Goal: Transaction & Acquisition: Purchase product/service

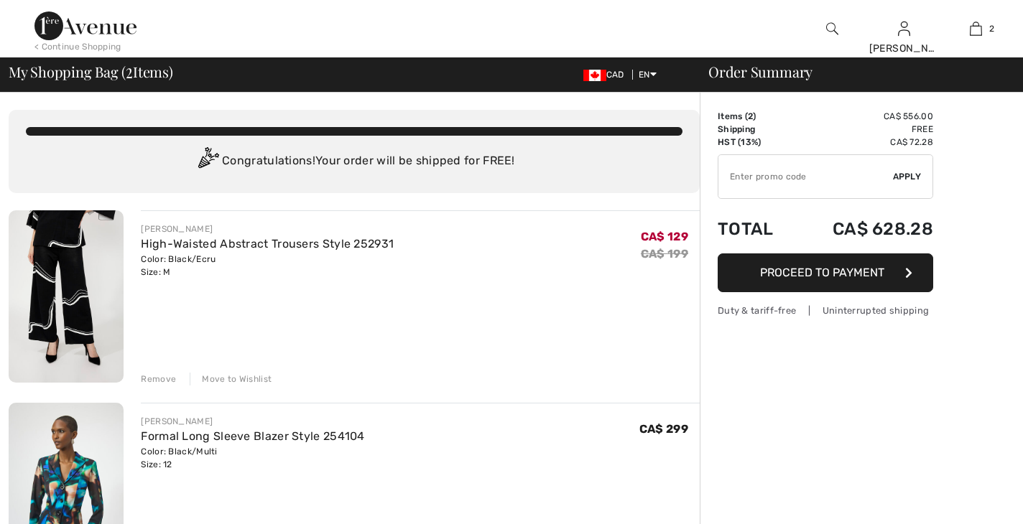
checkbox input "true"
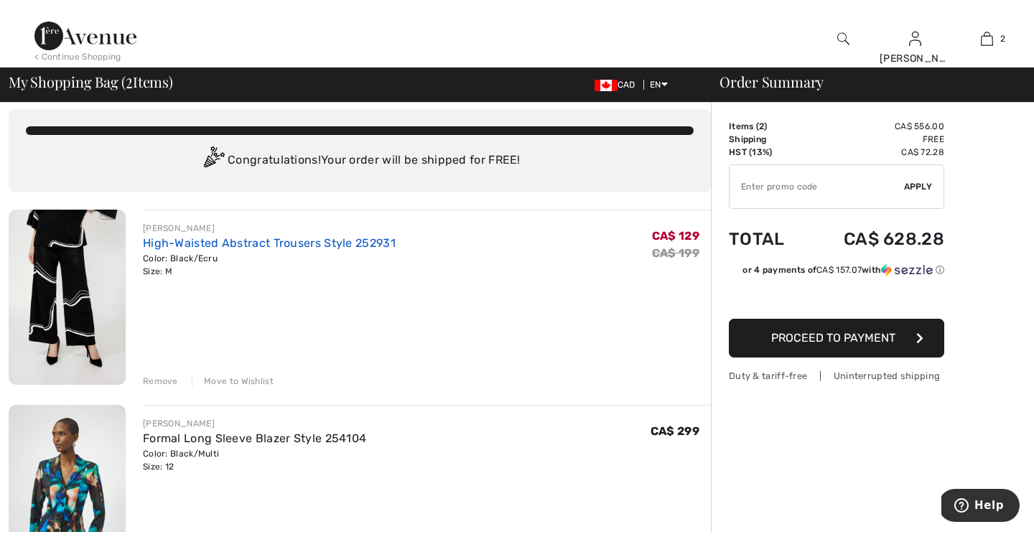
scroll to position [11, 0]
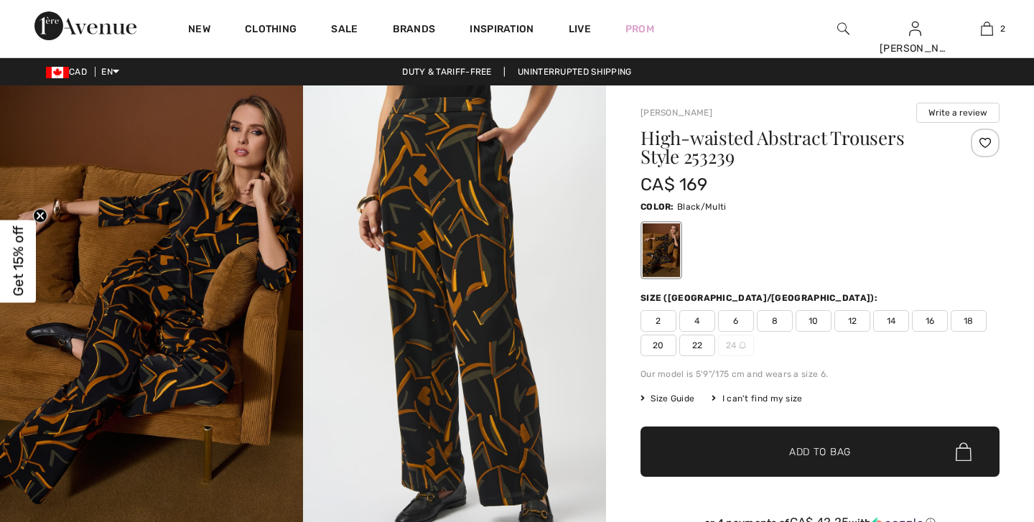
checkbox input "true"
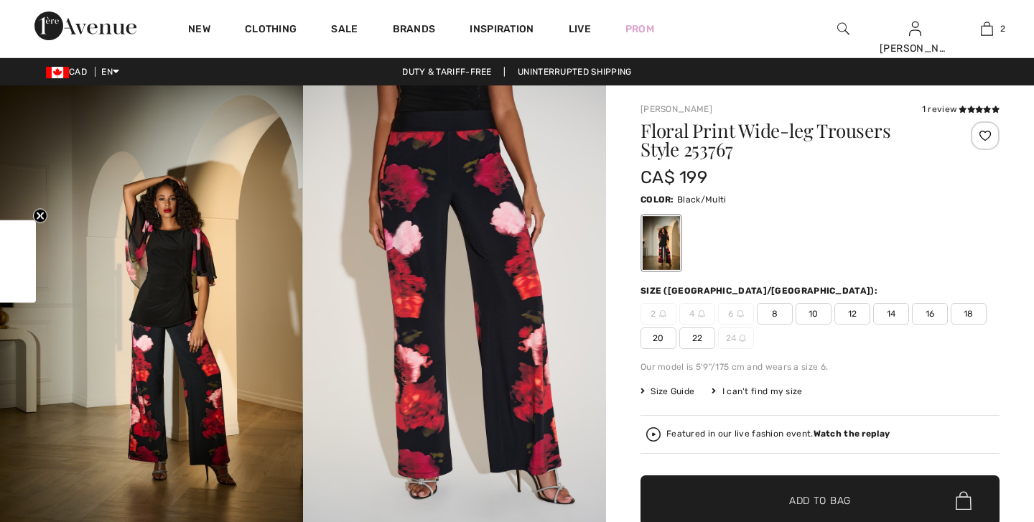
checkbox input "true"
